Goal: Task Accomplishment & Management: Manage account settings

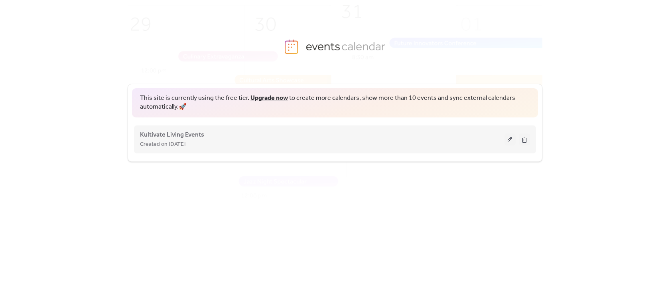
click at [507, 138] on button at bounding box center [509, 139] width 11 height 12
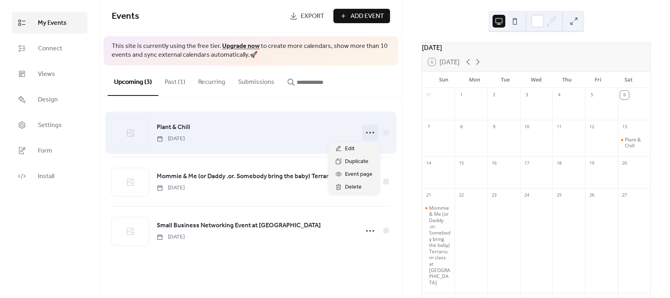
click at [373, 133] on circle at bounding box center [373, 133] width 2 height 2
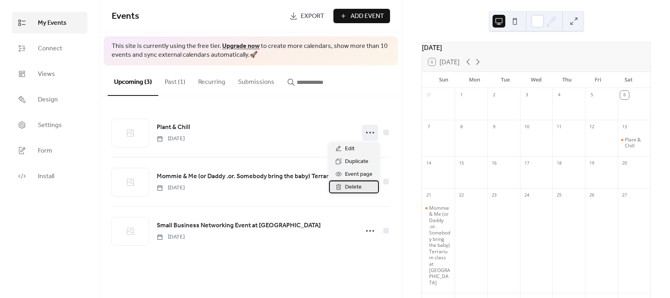
click at [359, 186] on span "Delete" at bounding box center [353, 187] width 17 height 10
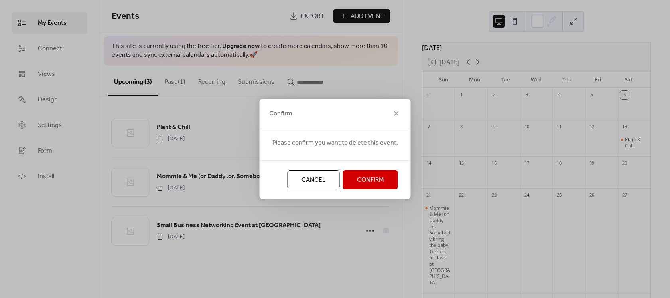
drag, startPoint x: 360, startPoint y: 186, endPoint x: 357, endPoint y: 179, distance: 8.1
click at [357, 179] on span "Confirm" at bounding box center [370, 180] width 27 height 10
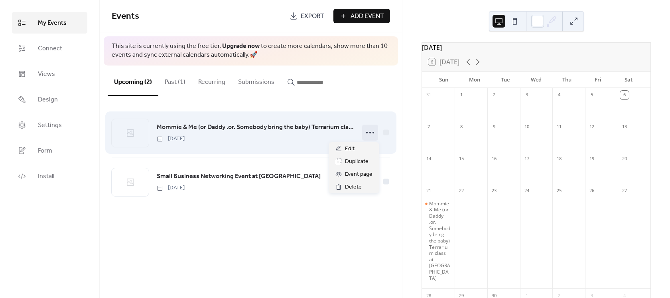
click at [368, 134] on icon at bounding box center [370, 132] width 13 height 13
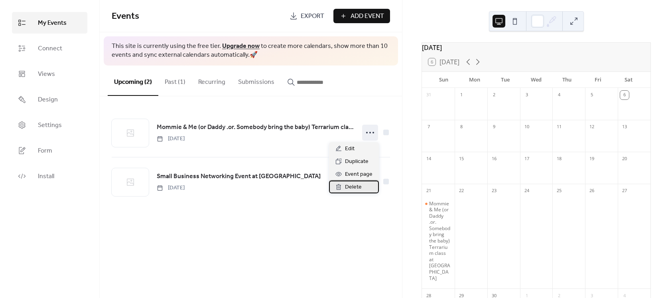
click at [356, 187] on span "Delete" at bounding box center [353, 187] width 17 height 10
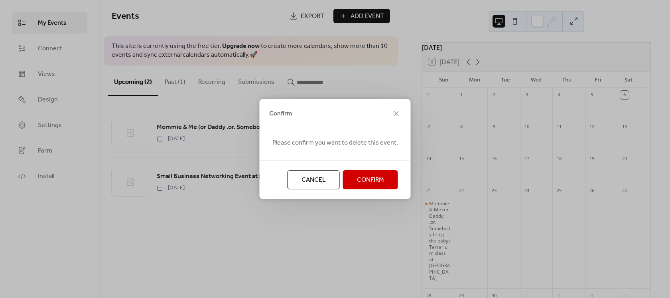
click at [357, 181] on span "Confirm" at bounding box center [370, 180] width 27 height 10
